Goal: Task Accomplishment & Management: Understand process/instructions

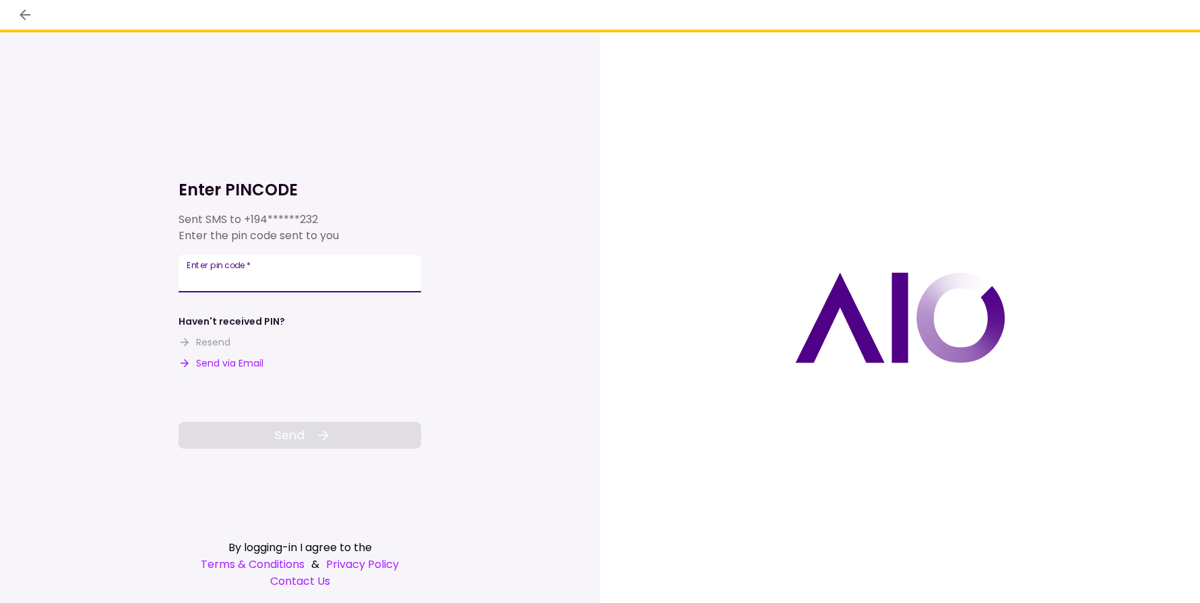
click at [330, 268] on input "Enter pin code   *" at bounding box center [300, 274] width 243 height 38
type input "******"
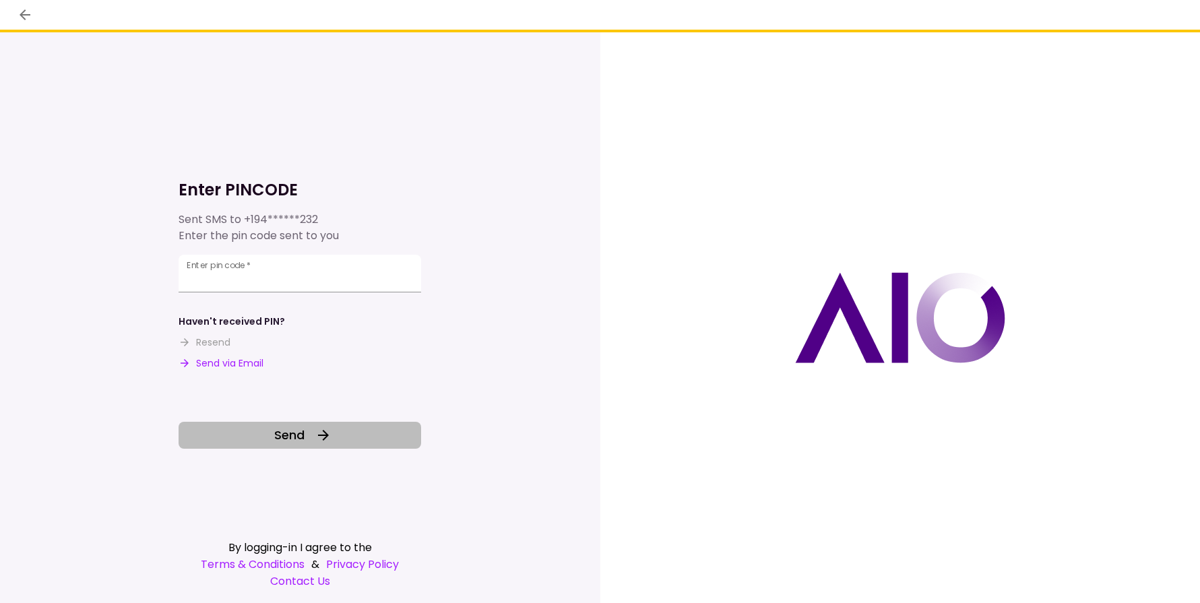
click at [298, 440] on span "Send" at bounding box center [289, 435] width 30 height 18
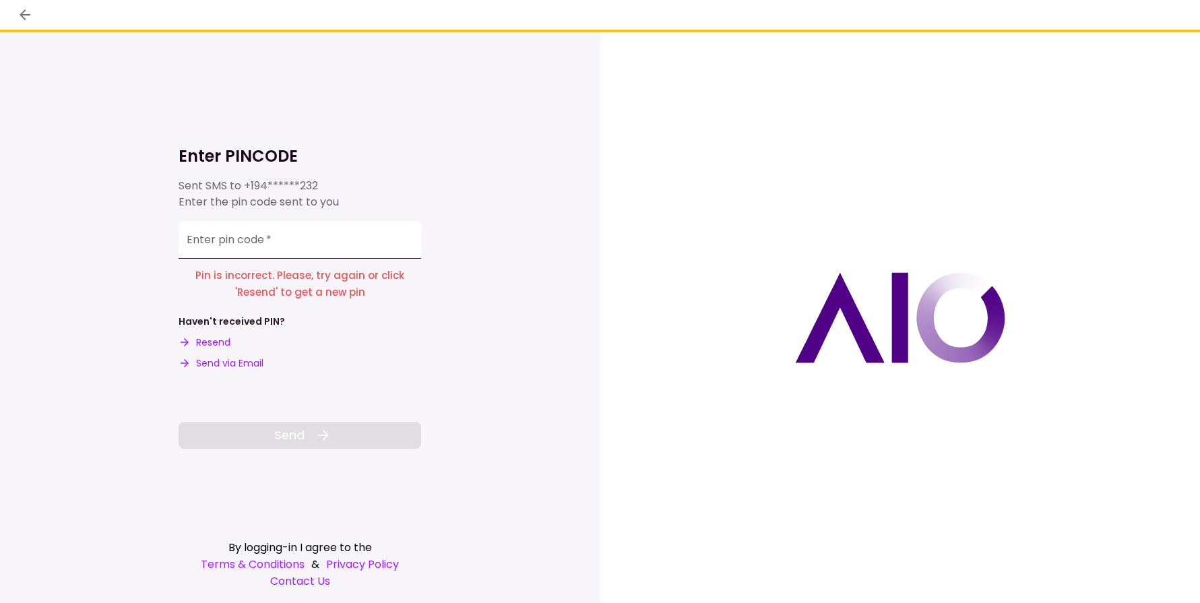
click at [265, 247] on input "Enter pin code   *" at bounding box center [300, 240] width 243 height 38
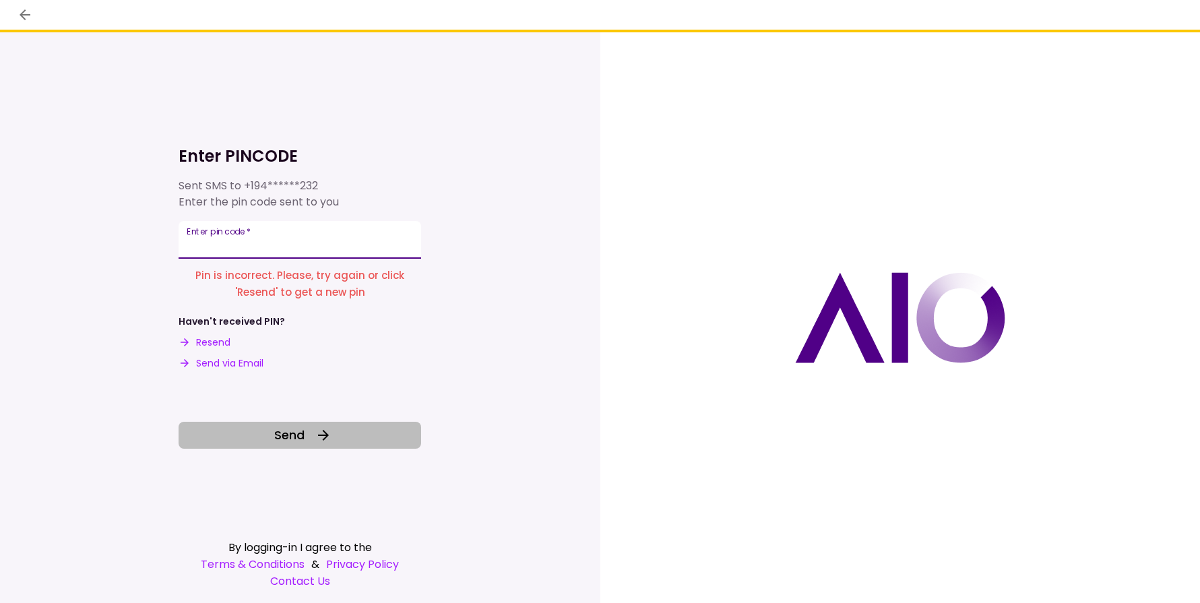
type input "******"
click at [301, 437] on span "Send" at bounding box center [289, 435] width 30 height 18
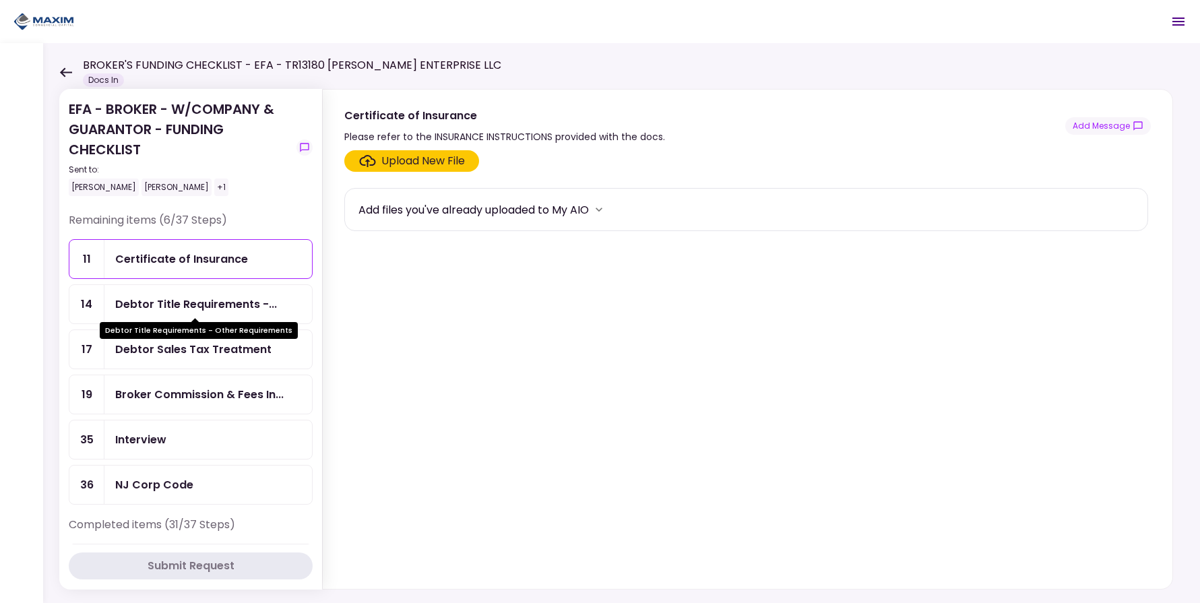
click at [199, 308] on div "Debtor Title Requirements -..." at bounding box center [196, 304] width 162 height 17
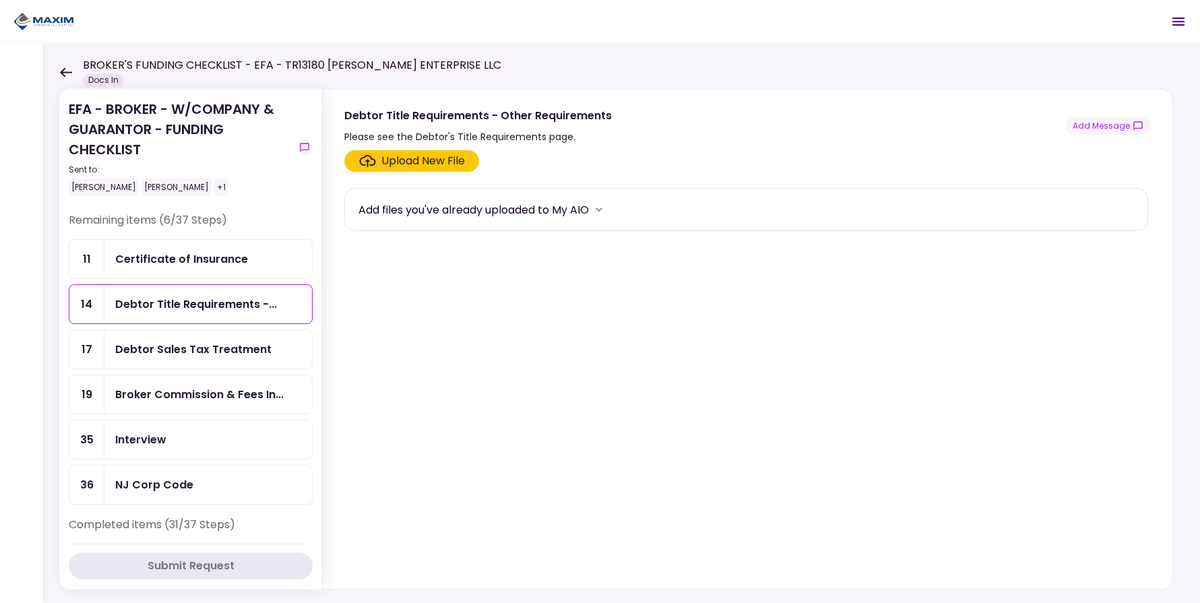
click at [193, 358] on div "Debtor Sales Tax Treatment" at bounding box center [208, 349] width 208 height 38
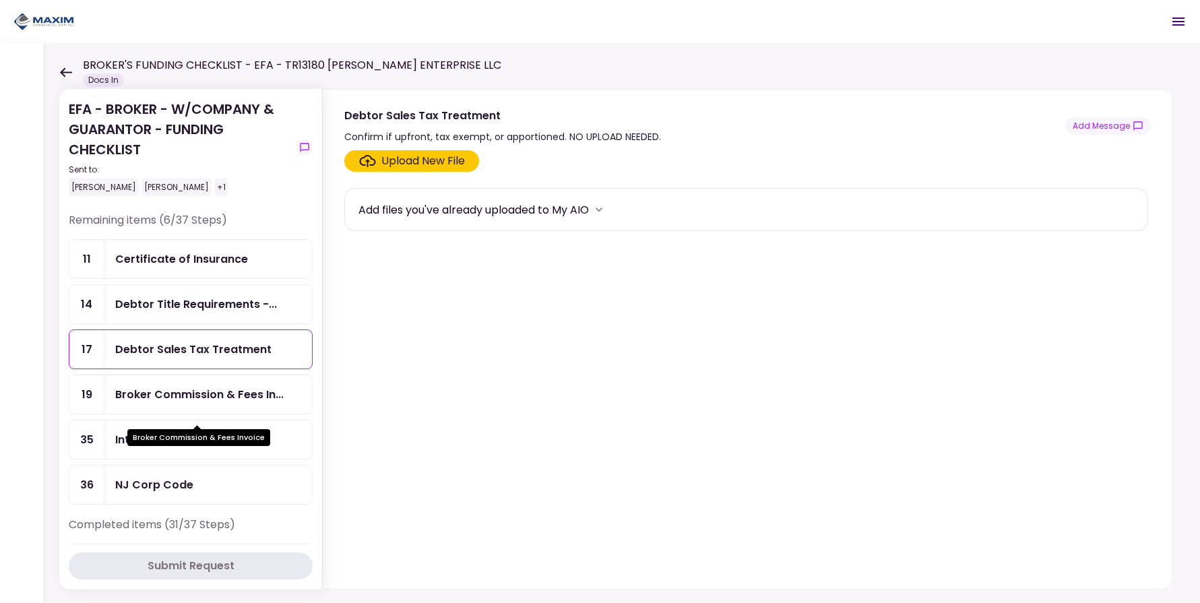
click at [210, 403] on div "Broker Commission & Fees In..." at bounding box center [199, 394] width 168 height 17
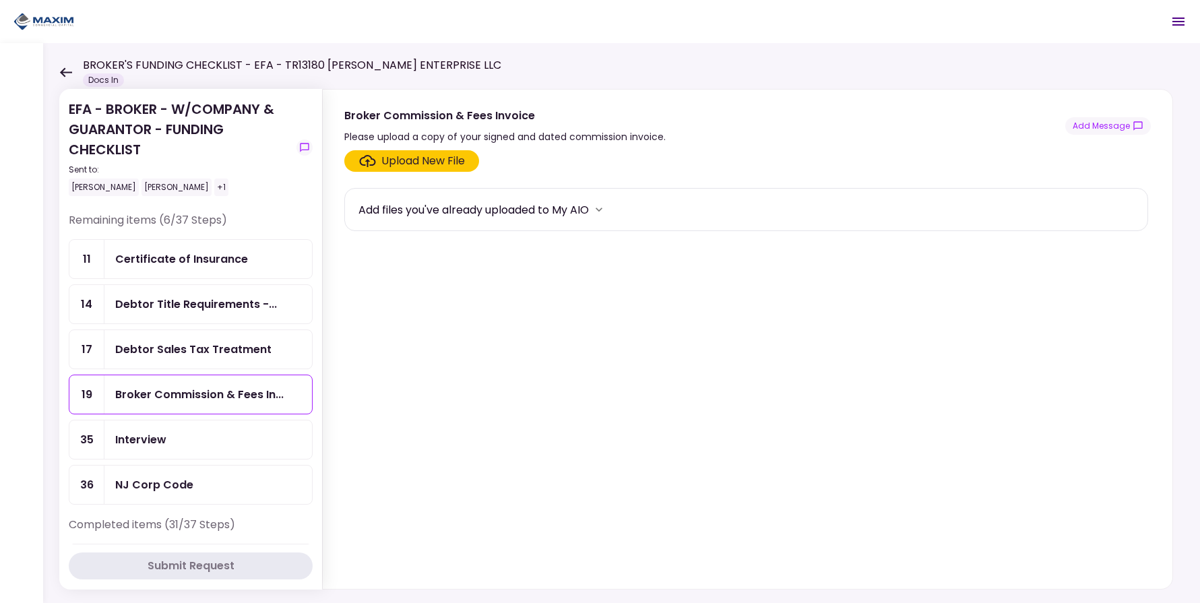
click at [191, 448] on div "Interview" at bounding box center [208, 439] width 186 height 17
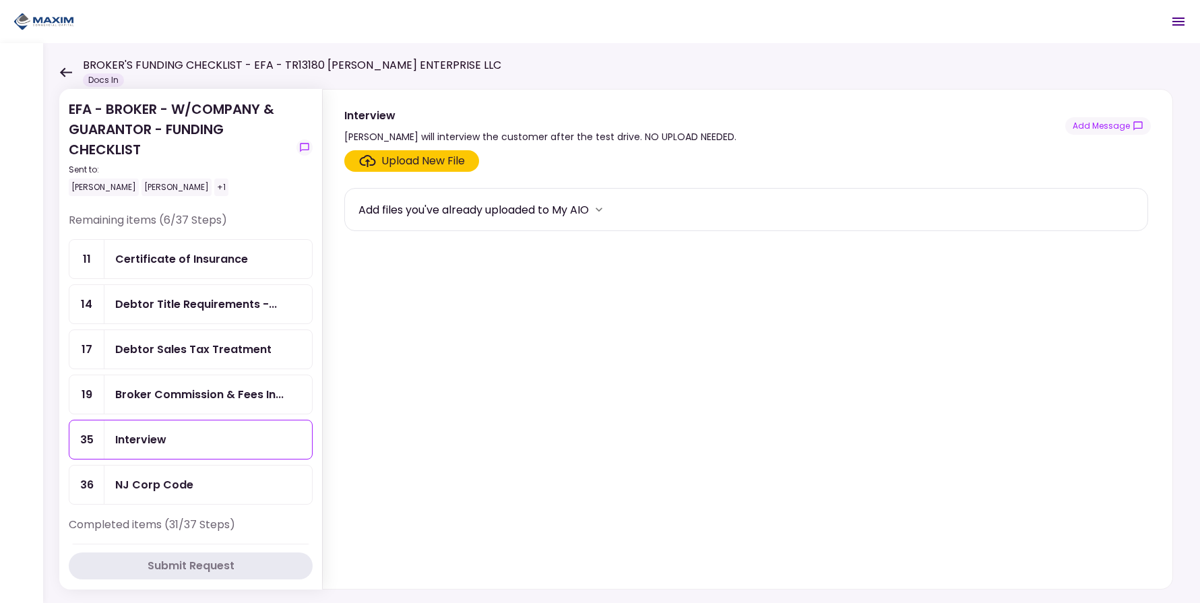
click at [200, 274] on div "Certificate of Insurance" at bounding box center [208, 259] width 208 height 38
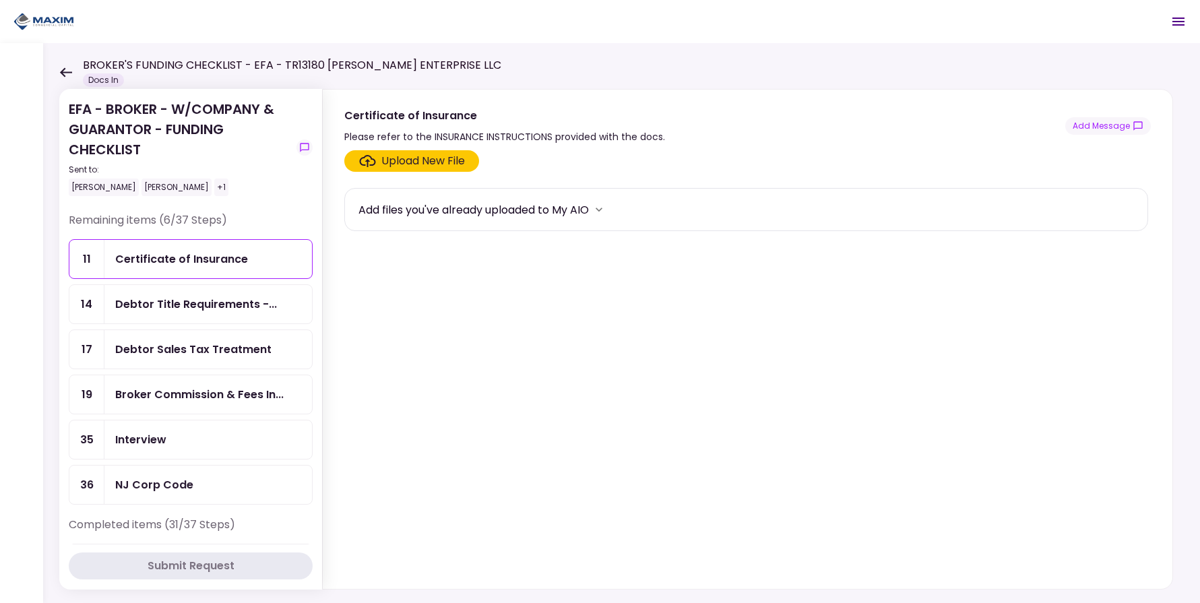
click at [166, 493] on div "NJ Corp Code" at bounding box center [154, 484] width 78 height 17
click at [196, 261] on div "Certificate of Insurance" at bounding box center [181, 259] width 133 height 17
